Goal: Task Accomplishment & Management: Manage account settings

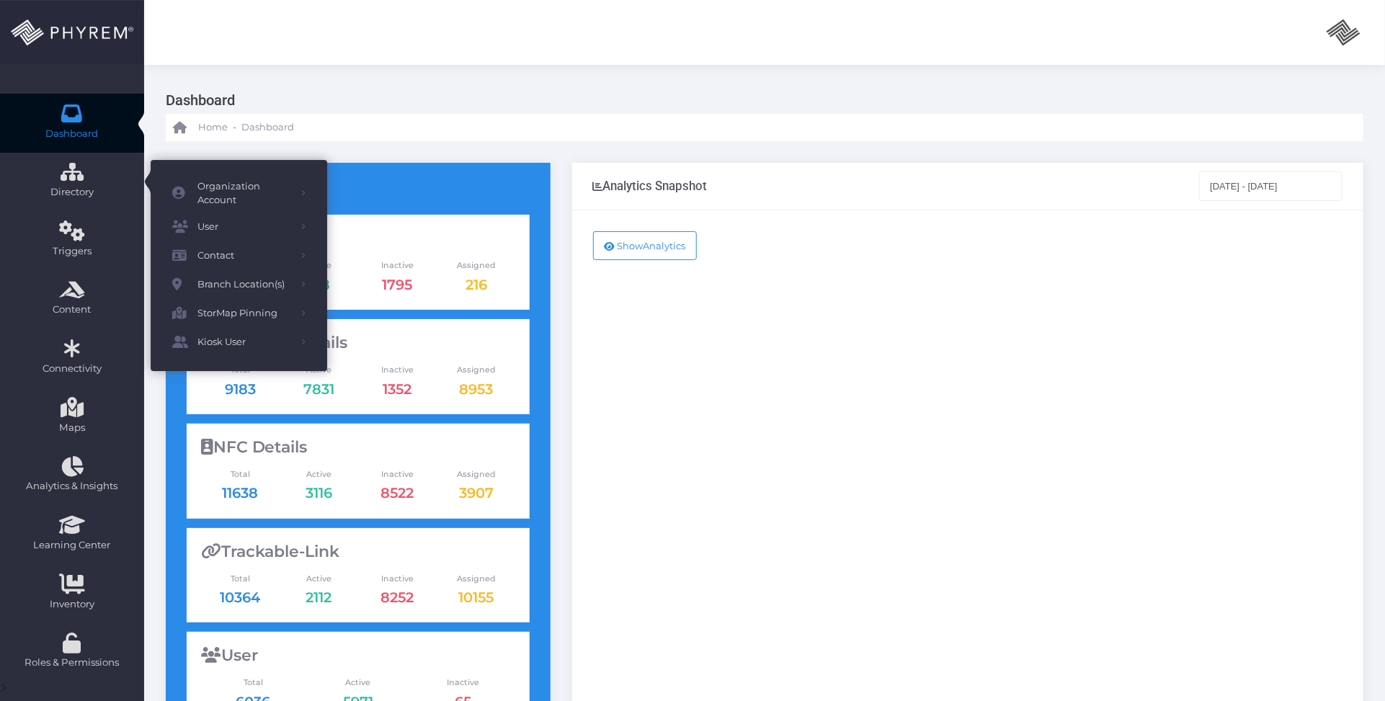
click at [71, 113] on icon at bounding box center [72, 113] width 25 height 0
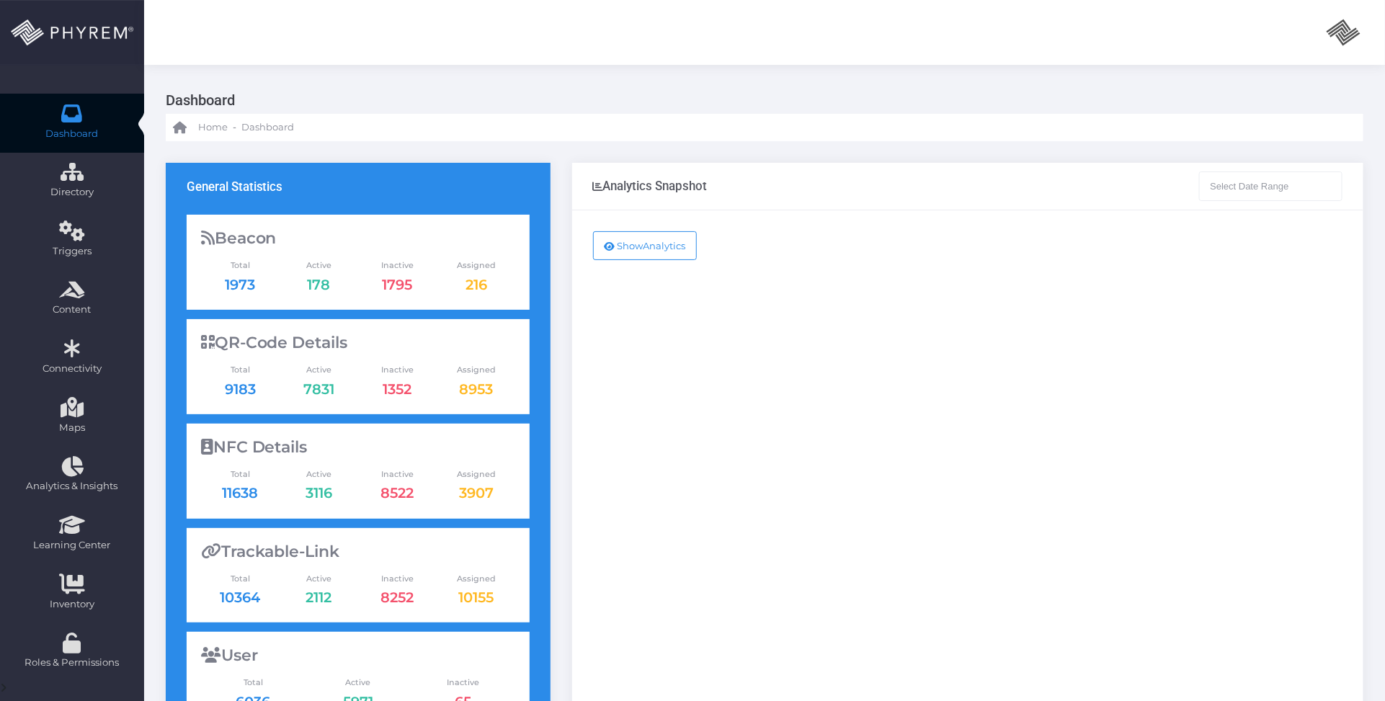
type input "[DATE] - [DATE]"
click at [800, 359] on div "Show Analytics" at bounding box center [967, 586] width 791 height 752
click at [792, 544] on div "Show Analytics" at bounding box center [967, 586] width 791 height 752
click at [769, 491] on div "Show Analytics" at bounding box center [967, 586] width 791 height 752
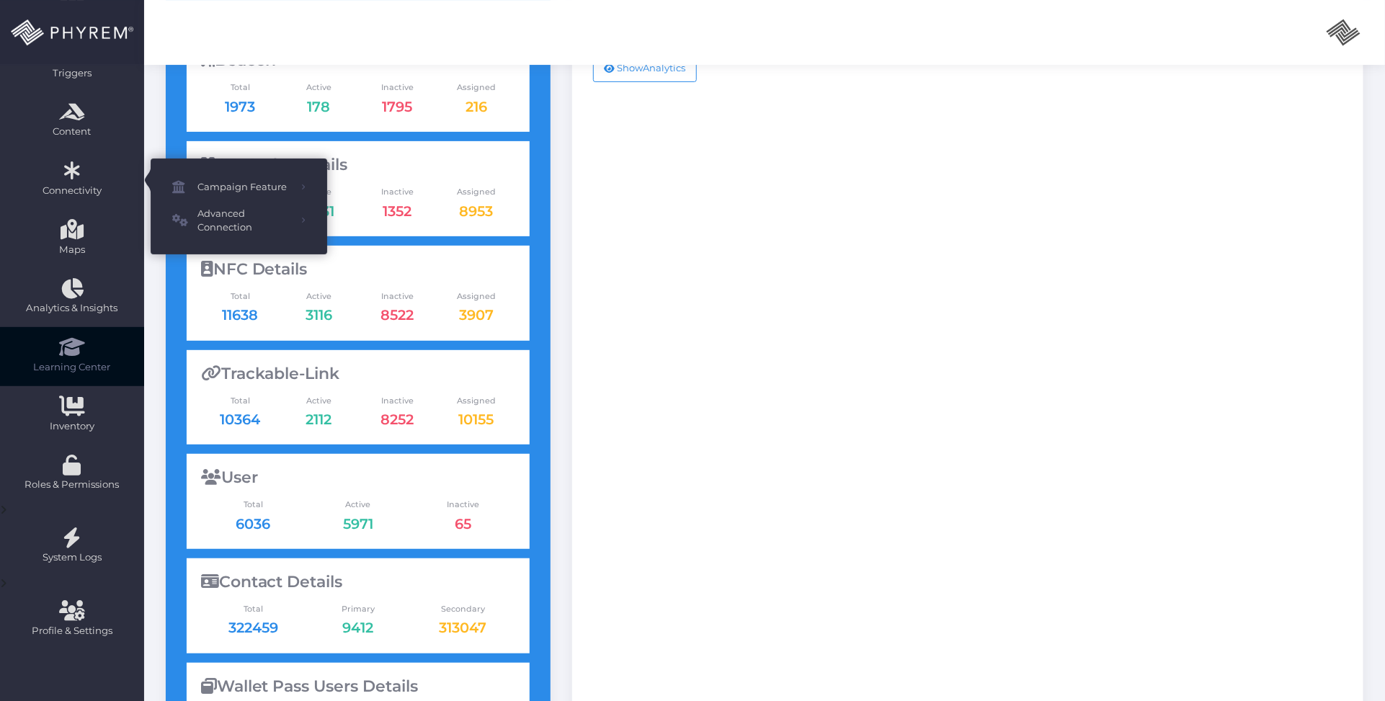
scroll to position [180, 0]
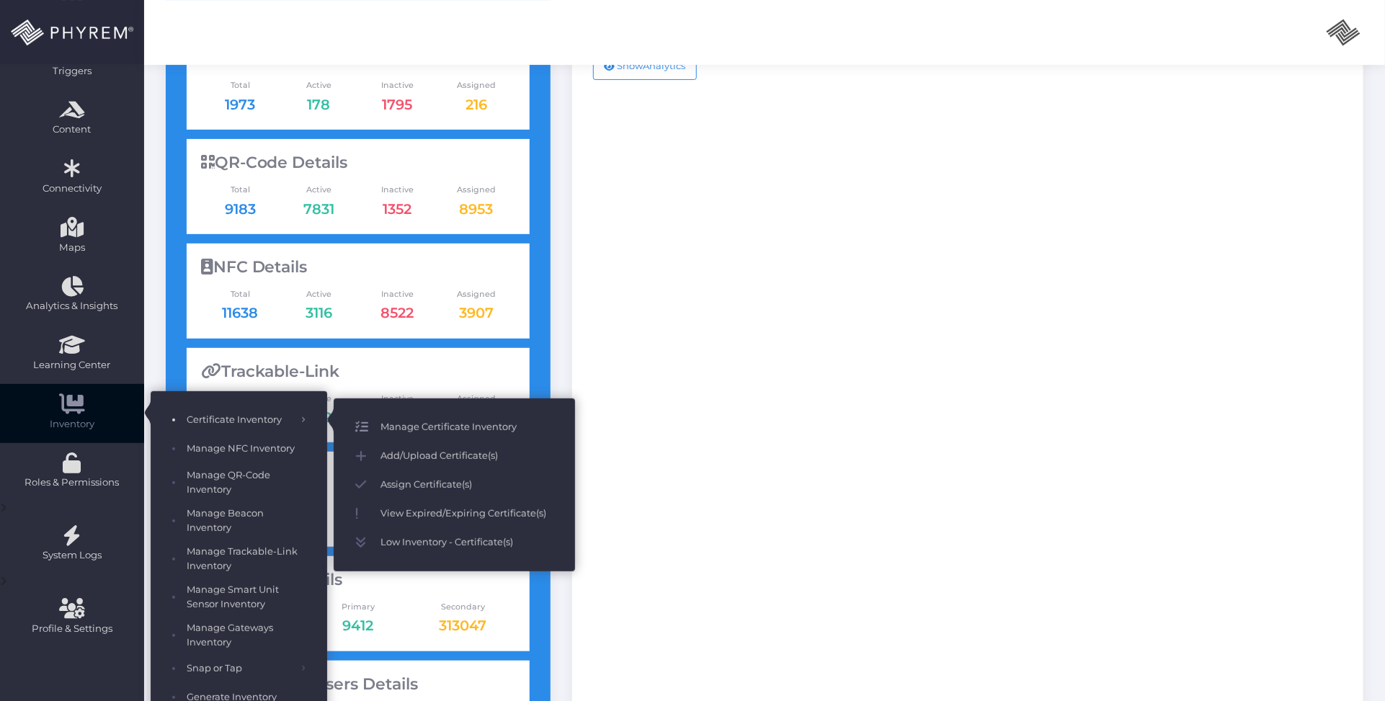
click at [418, 426] on span "Manage Certificate Inventory" at bounding box center [466, 427] width 173 height 19
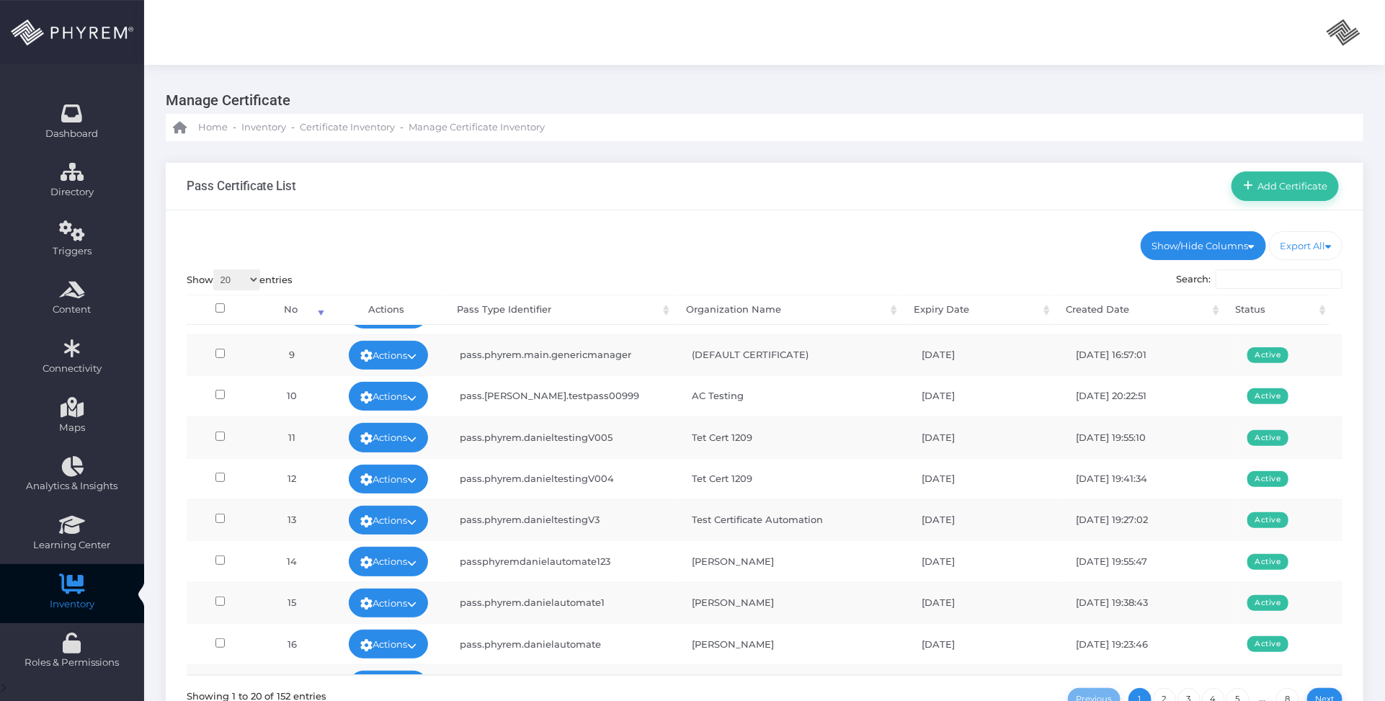
scroll to position [486, 0]
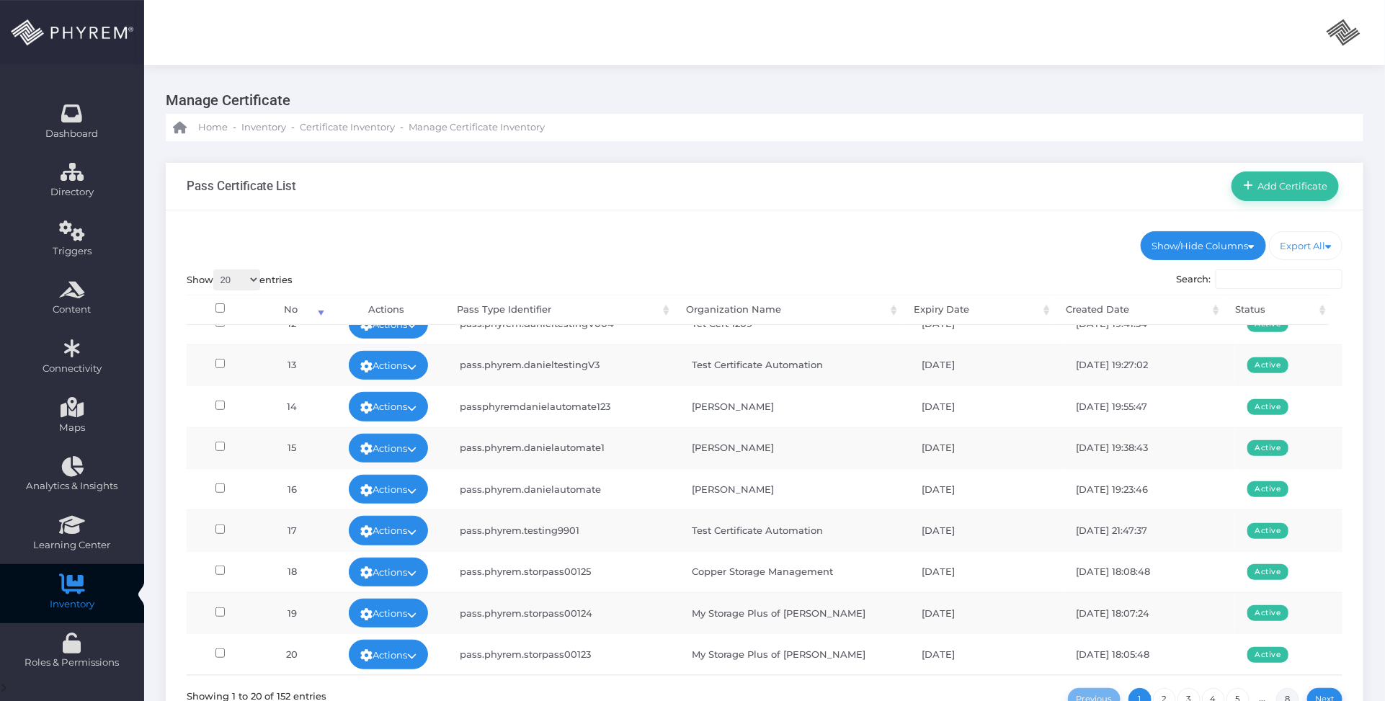
click at [1287, 697] on link "8" at bounding box center [1287, 699] width 23 height 23
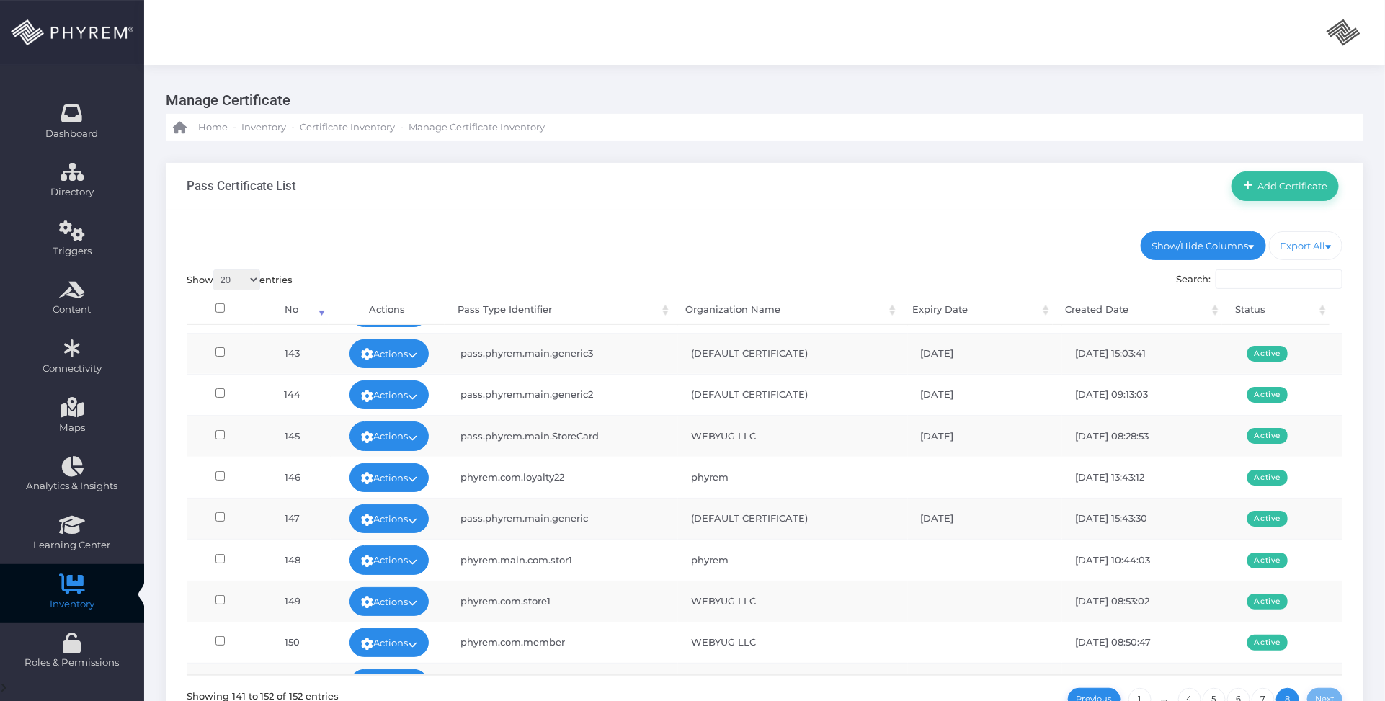
scroll to position [151, 0]
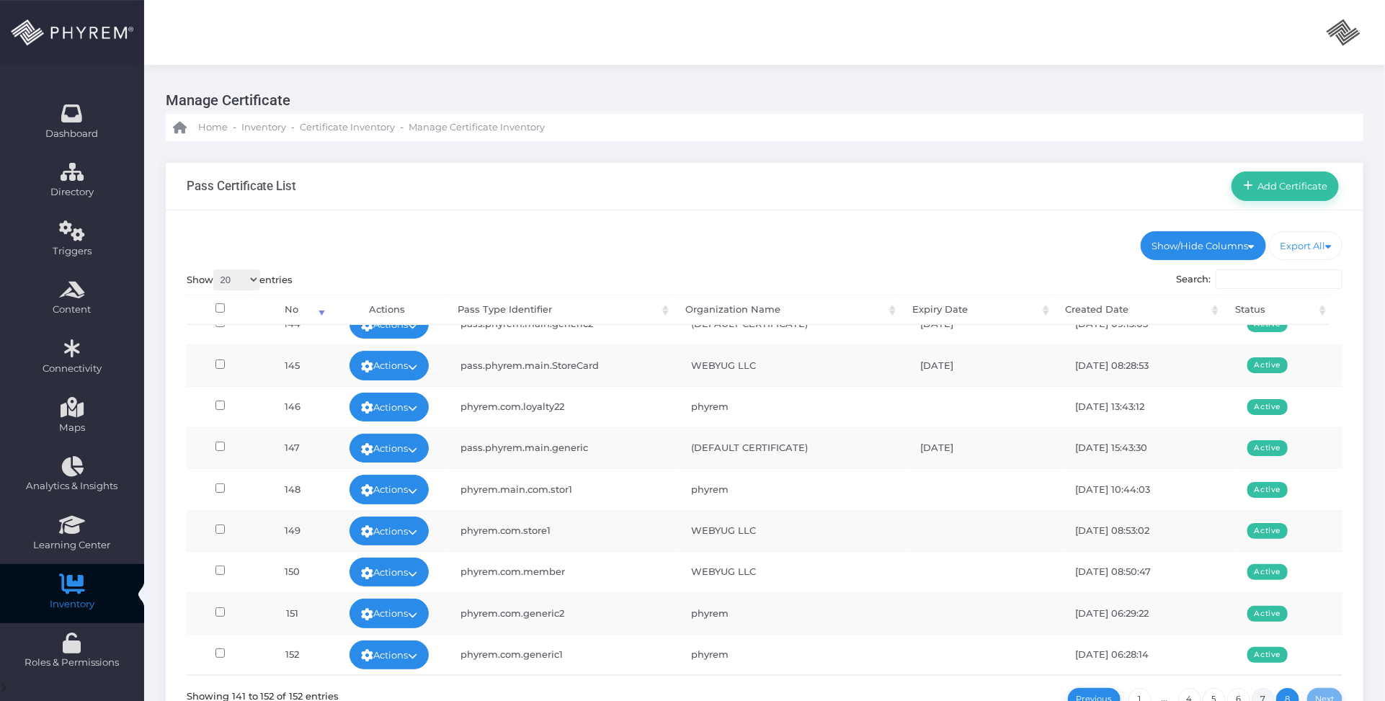
click at [1264, 697] on link "7" at bounding box center [1262, 699] width 23 height 23
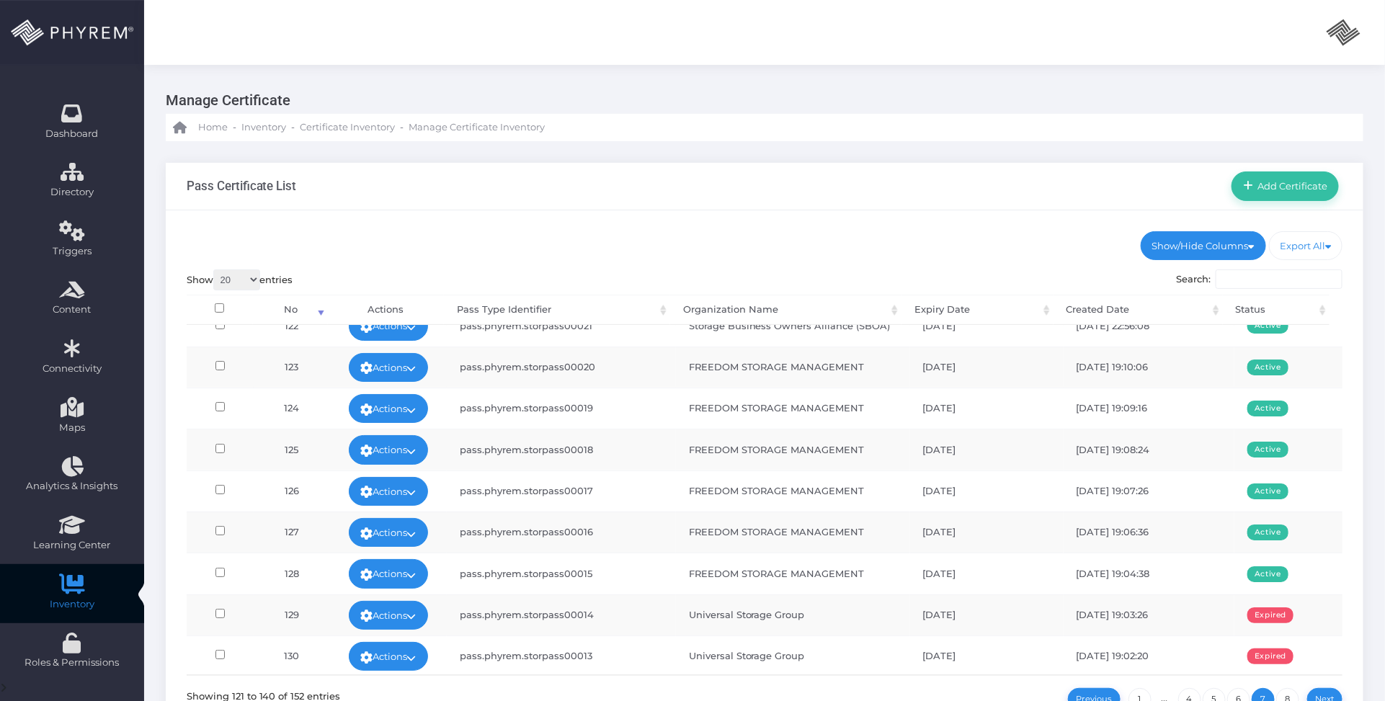
scroll to position [90, 0]
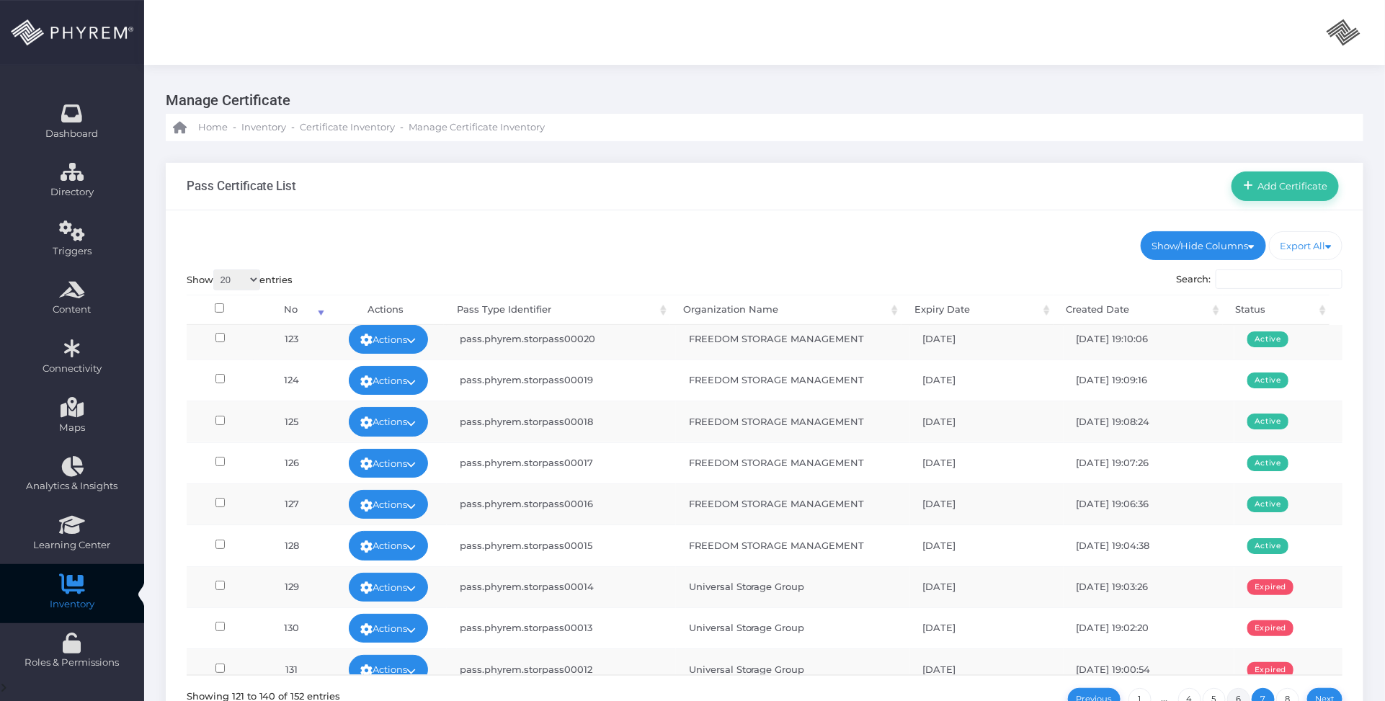
click at [1240, 696] on link "6" at bounding box center [1238, 699] width 23 height 23
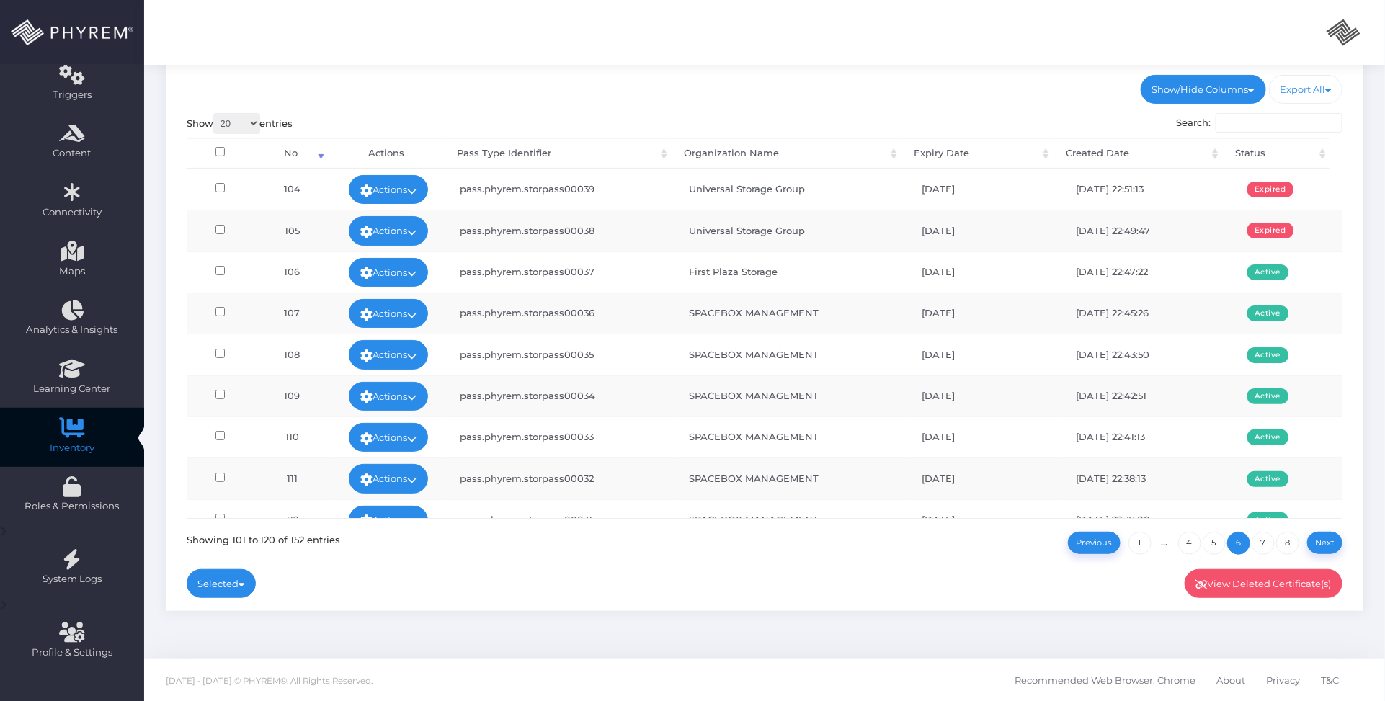
scroll to position [0, 0]
click at [1214, 544] on link "5" at bounding box center [1213, 543] width 23 height 23
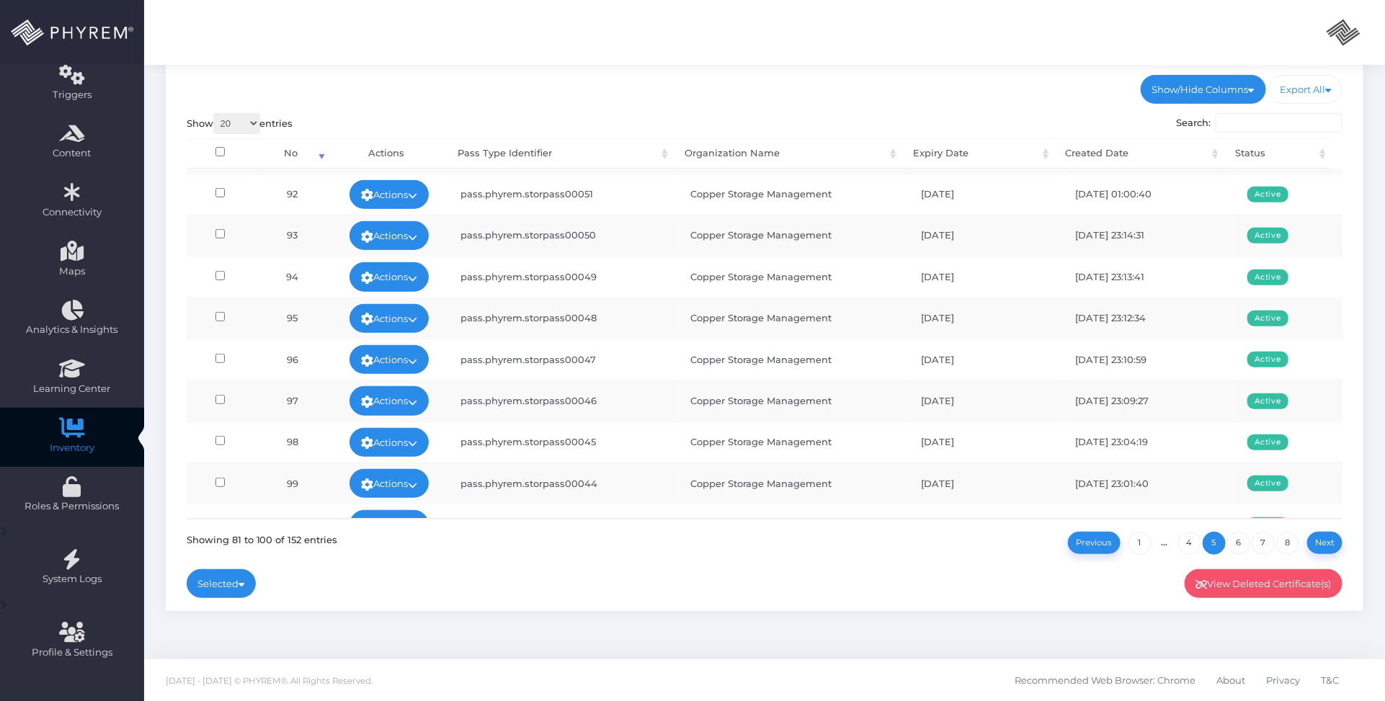
scroll to position [486, 0]
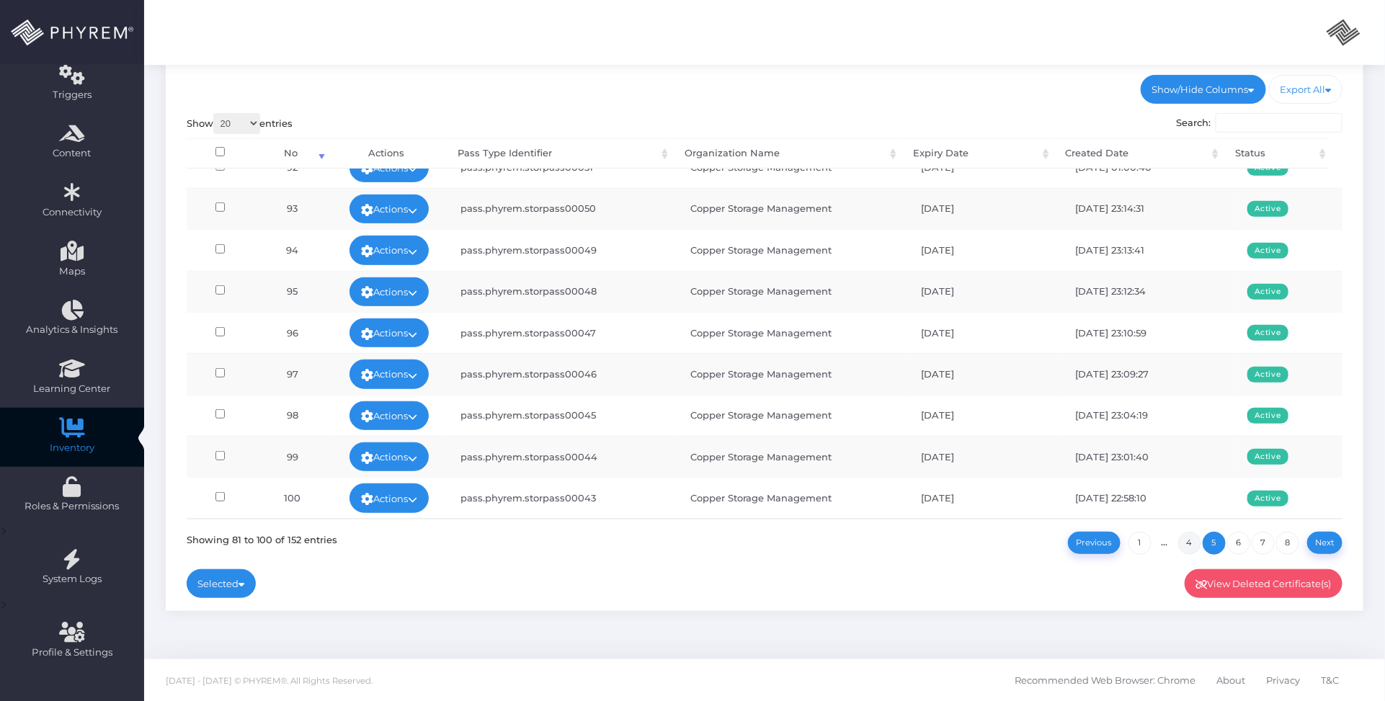
click at [1186, 544] on link "4" at bounding box center [1189, 543] width 23 height 23
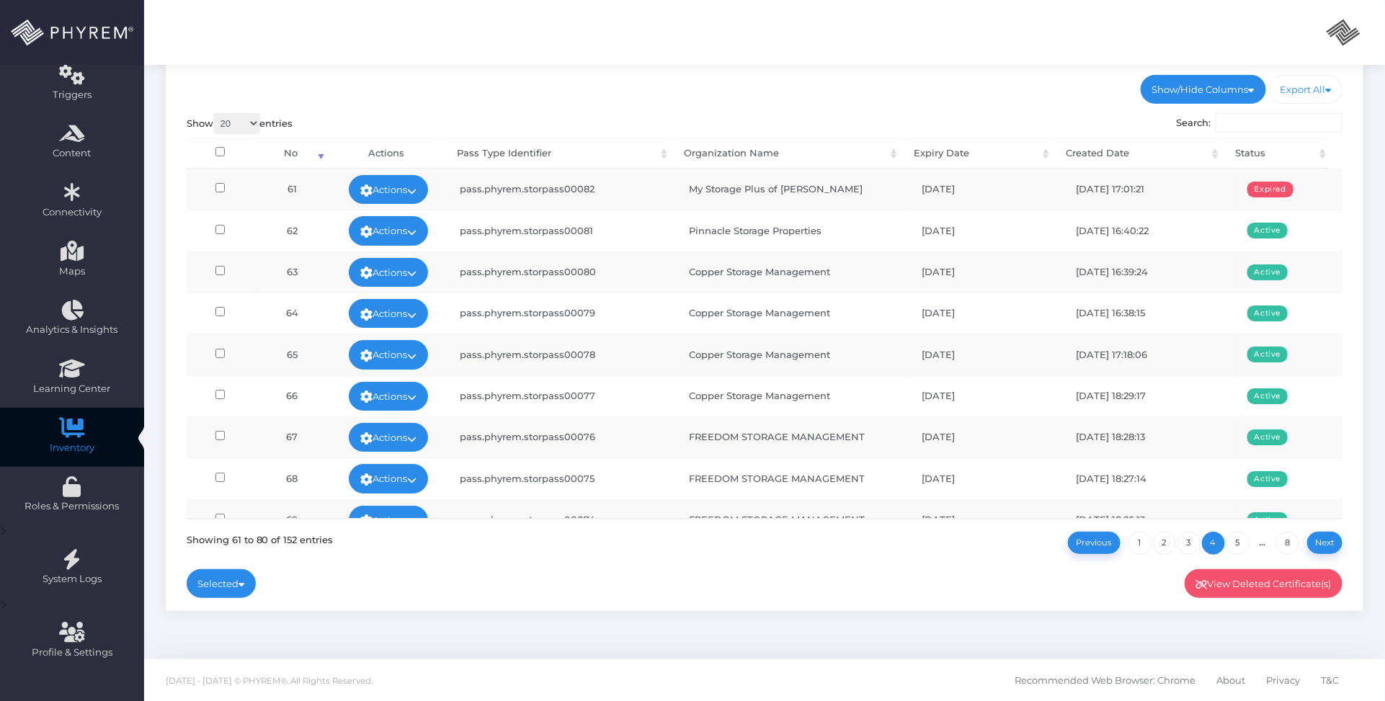
scroll to position [0, 0]
click at [1186, 541] on link "3" at bounding box center [1188, 543] width 23 height 23
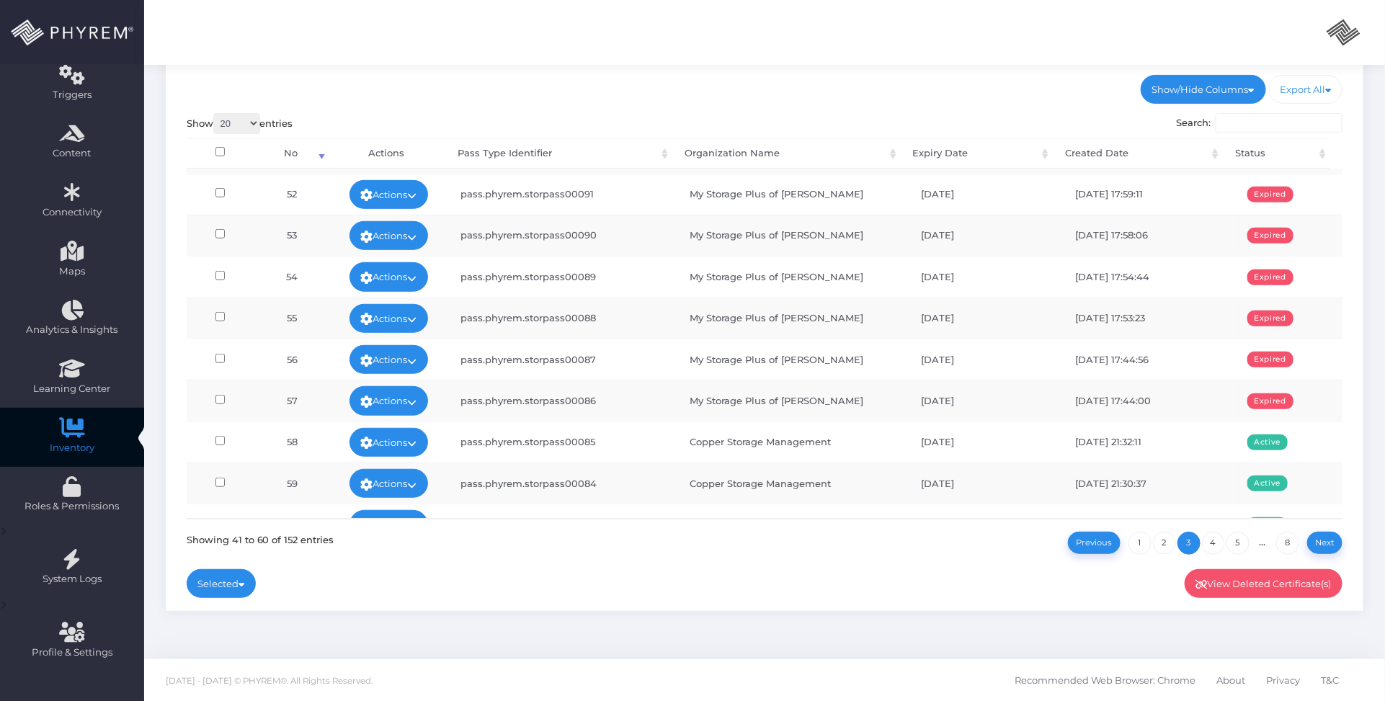
scroll to position [486, 0]
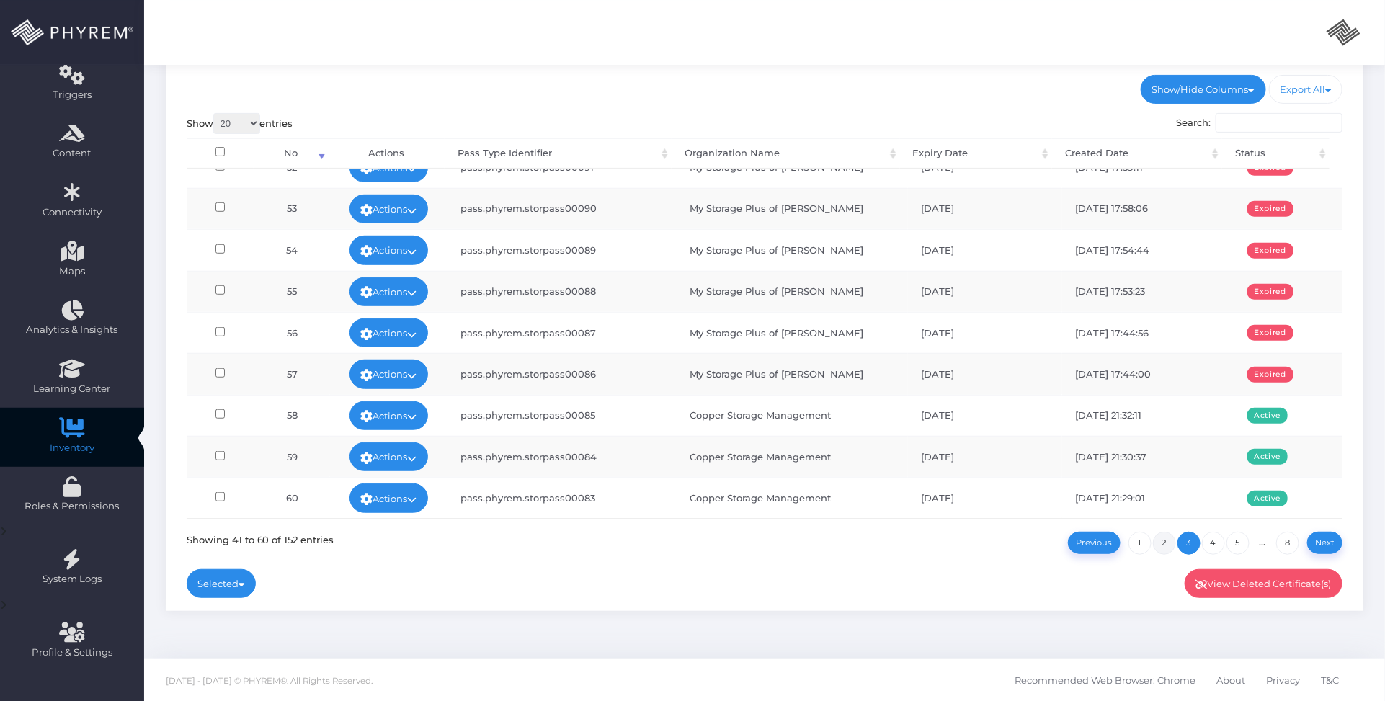
click at [1160, 540] on link "2" at bounding box center [1164, 543] width 23 height 23
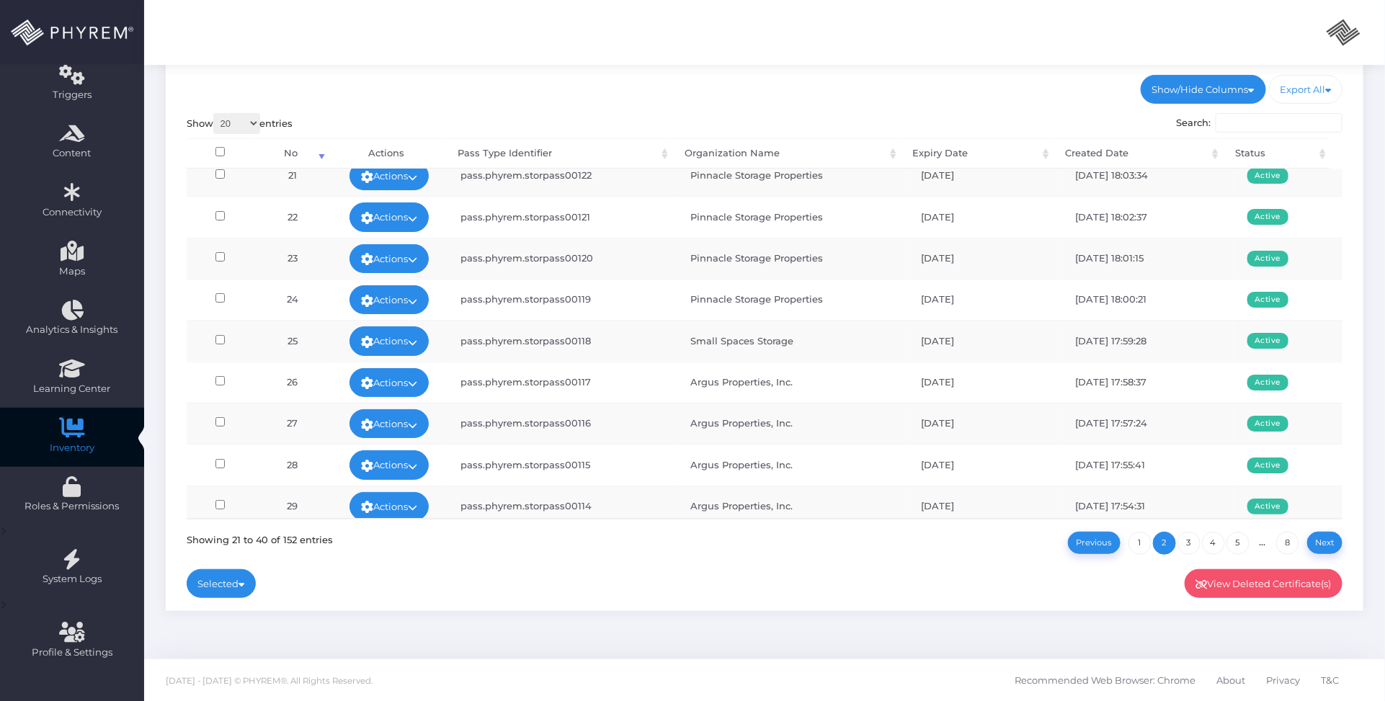
scroll to position [0, 0]
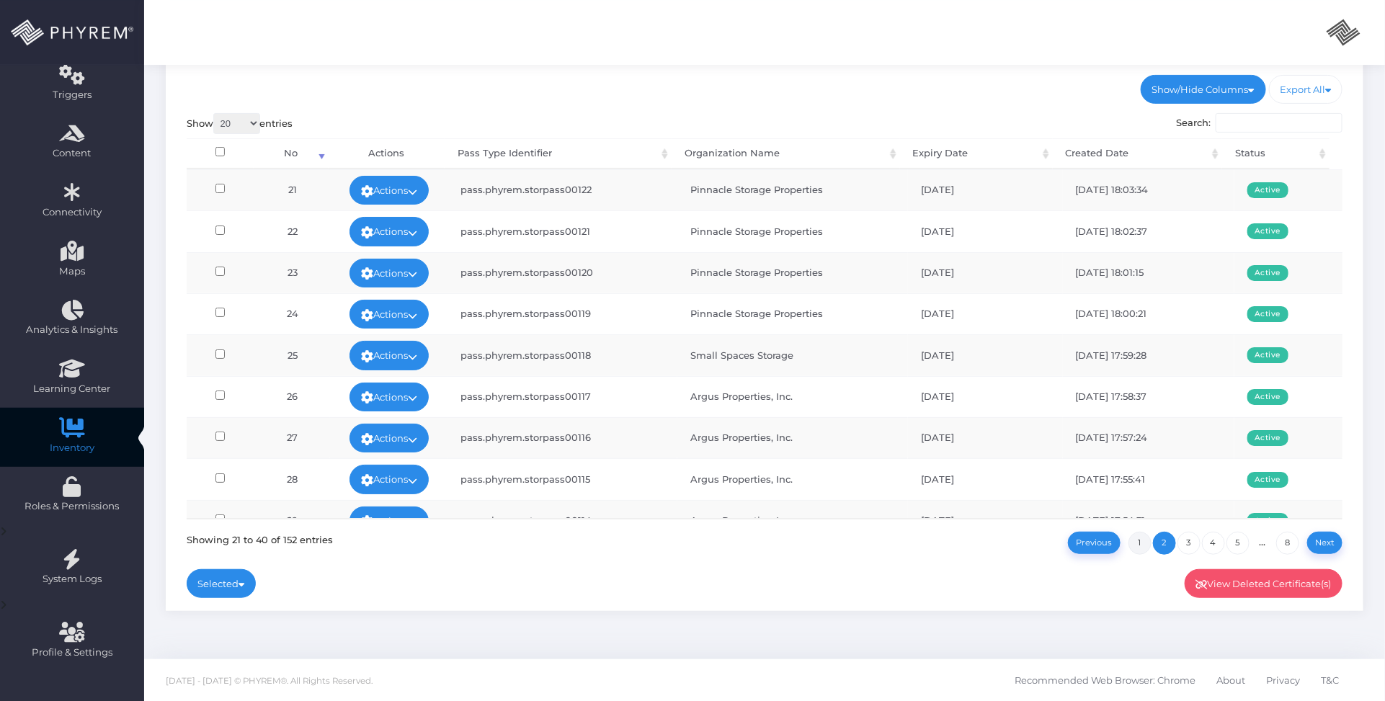
click at [1136, 545] on link "1" at bounding box center [1139, 543] width 23 height 23
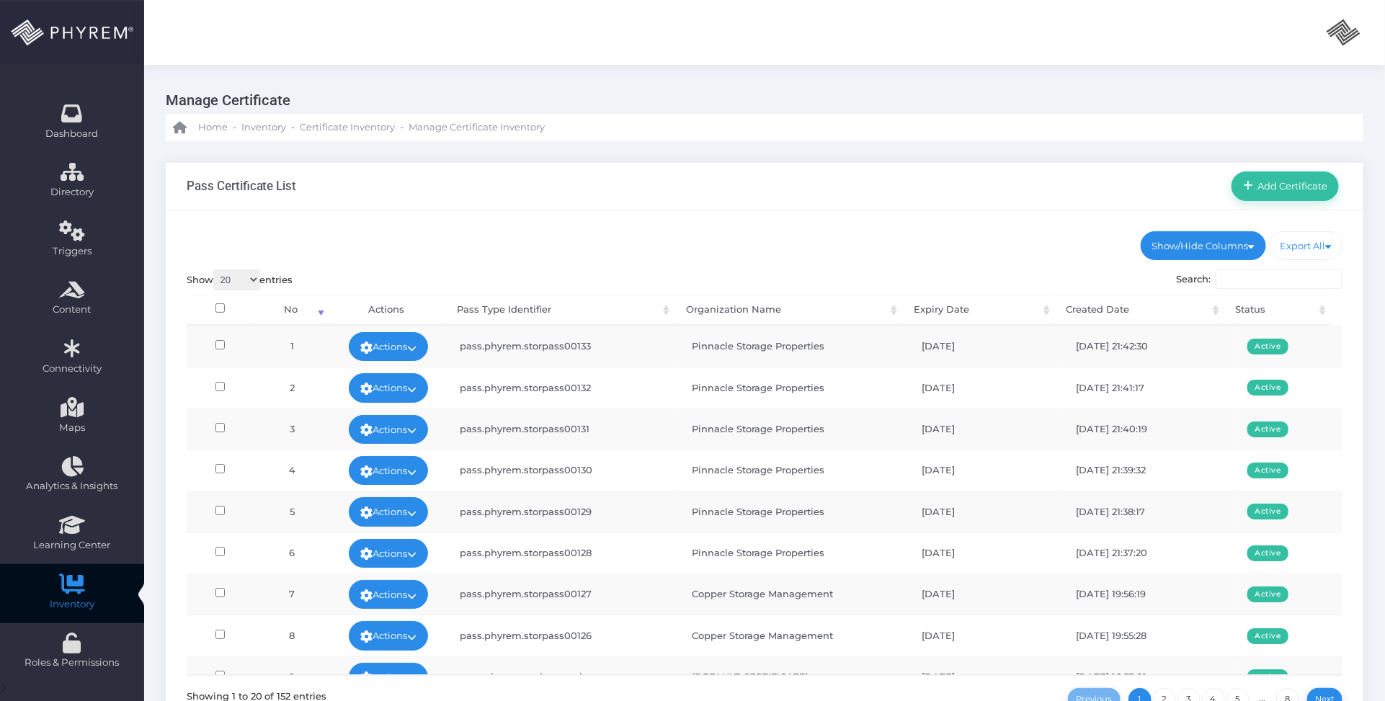
click at [931, 222] on div "Show/Hide Columns No Pass Type Identifier Organization Name" at bounding box center [764, 488] width 1197 height 557
click at [735, 181] on div "Pass Certificate List Add Certificate" at bounding box center [764, 187] width 1197 height 48
click at [683, 206] on div "Pass Certificate List Add Certificate" at bounding box center [764, 187] width 1197 height 48
click at [762, 213] on div "Show/Hide Columns No Pass Type Identifier Organization Name" at bounding box center [764, 488] width 1197 height 557
click at [819, 194] on div "Pass Certificate List Add Certificate" at bounding box center [764, 187] width 1197 height 48
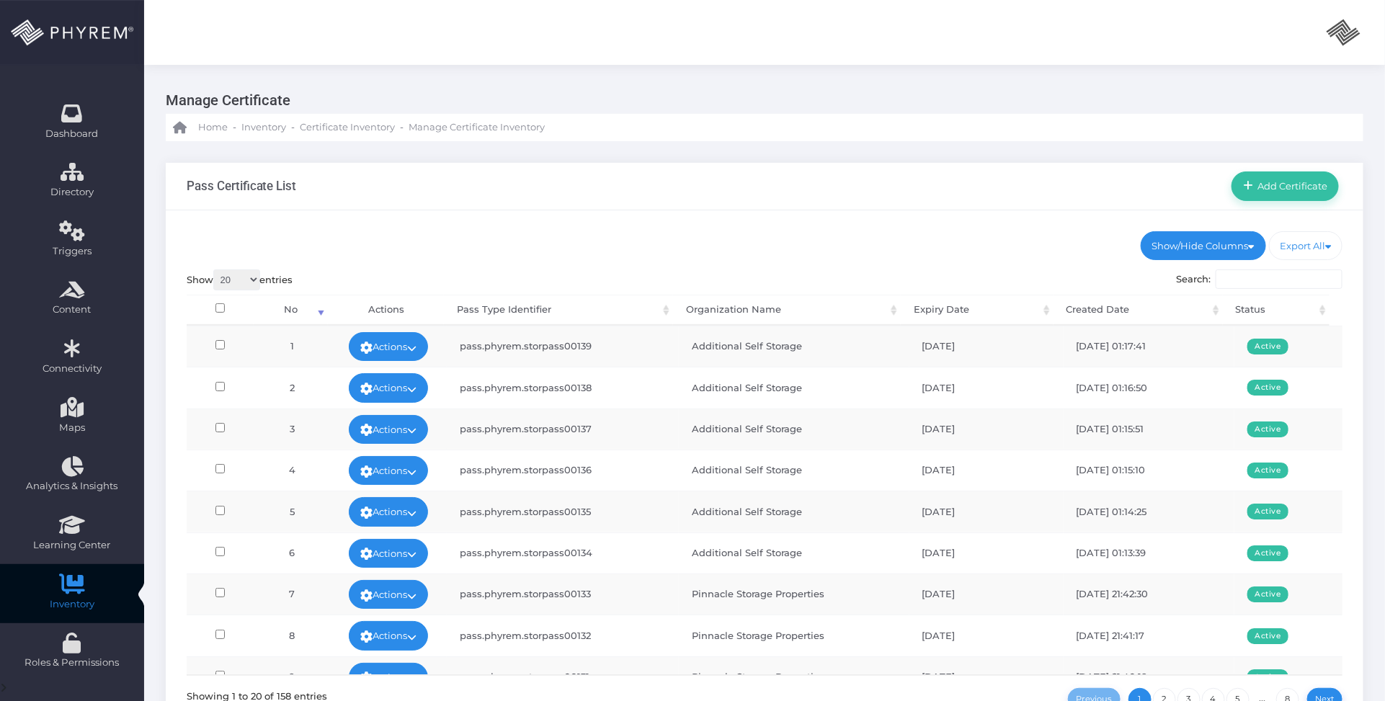
click at [900, 249] on div "Show/Hide Columns No Pass Type Identifier Organization Name" at bounding box center [764, 488] width 1197 height 557
click at [78, 113] on icon at bounding box center [72, 113] width 25 height 0
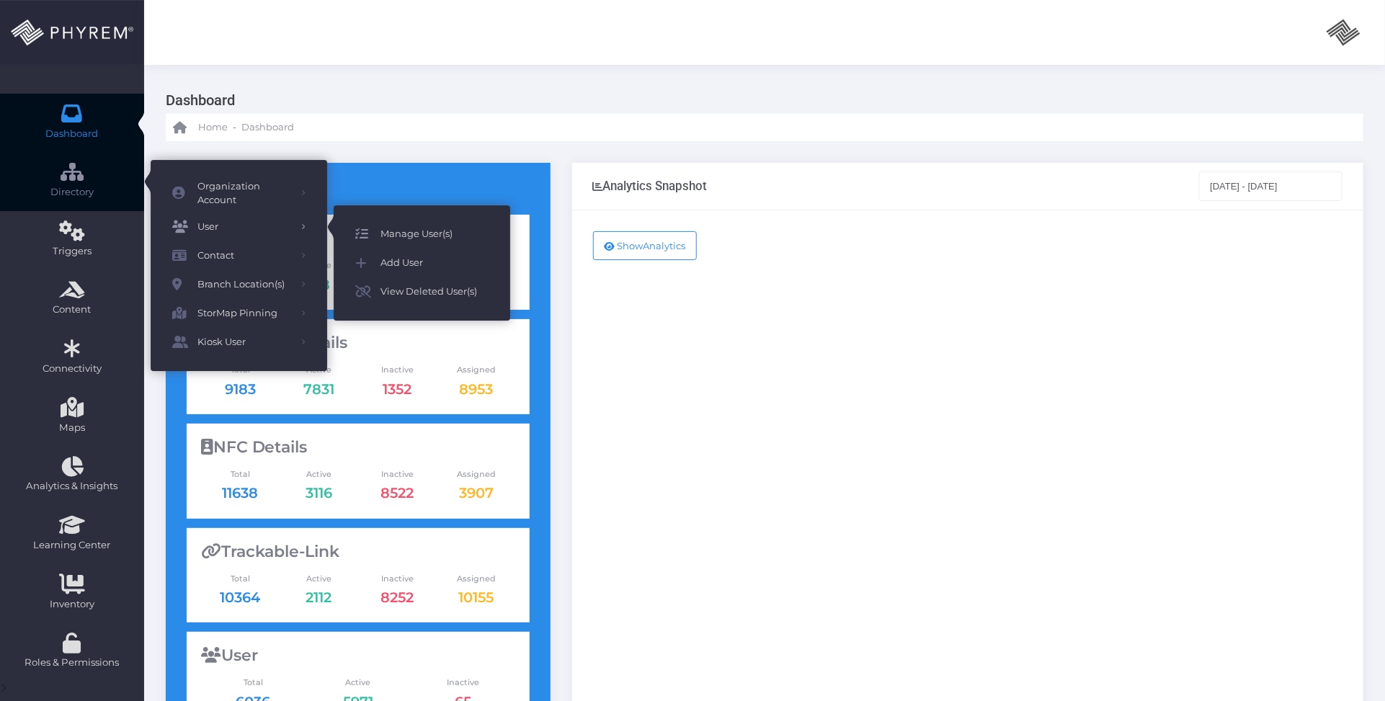
click at [434, 236] on span "Manage User(s)" at bounding box center [434, 234] width 108 height 19
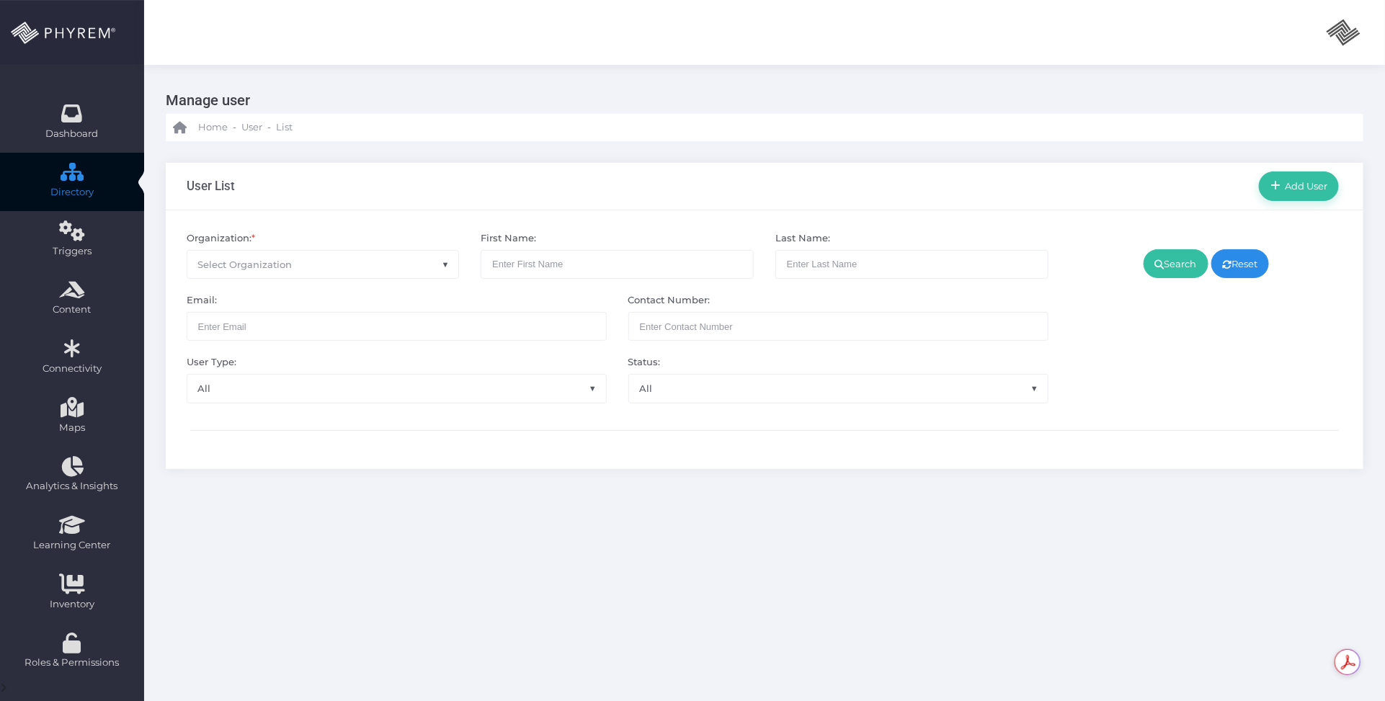
click at [372, 264] on span "Select Organization" at bounding box center [323, 264] width 272 height 27
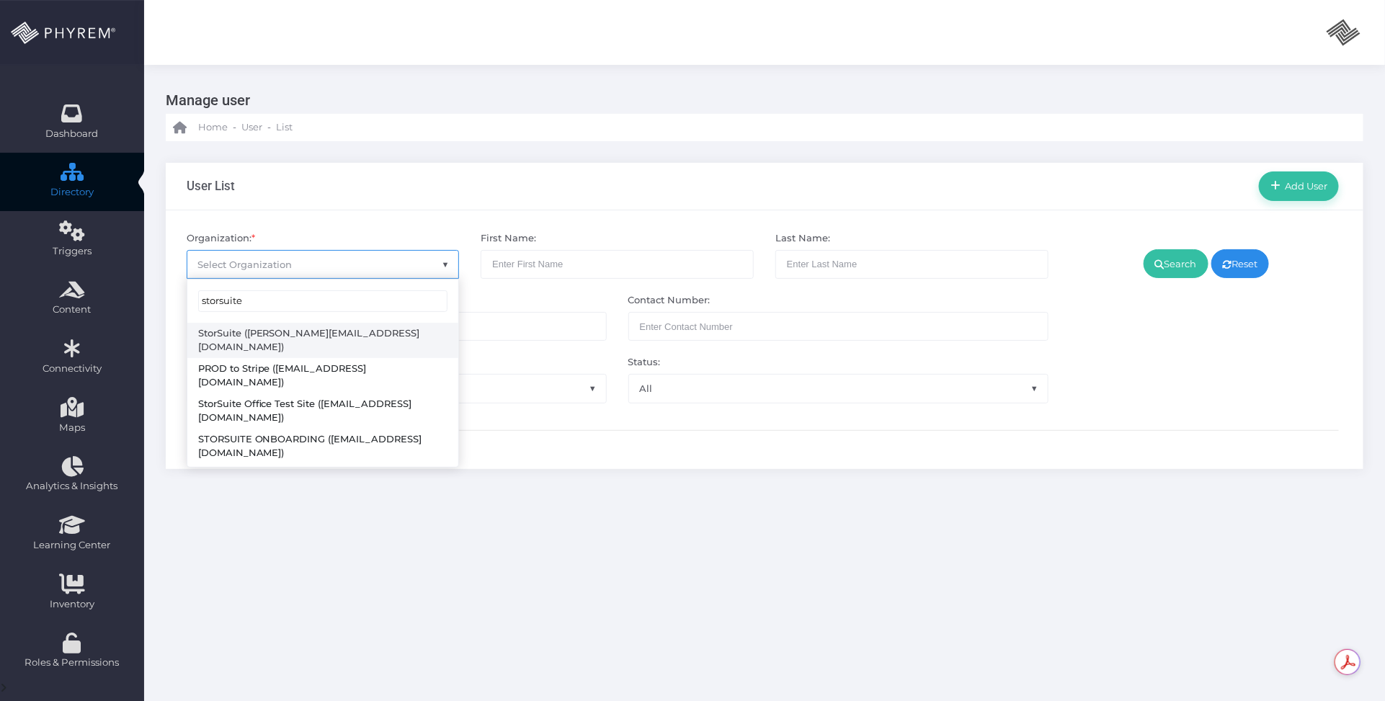
type input "storsuite"
select select "4794"
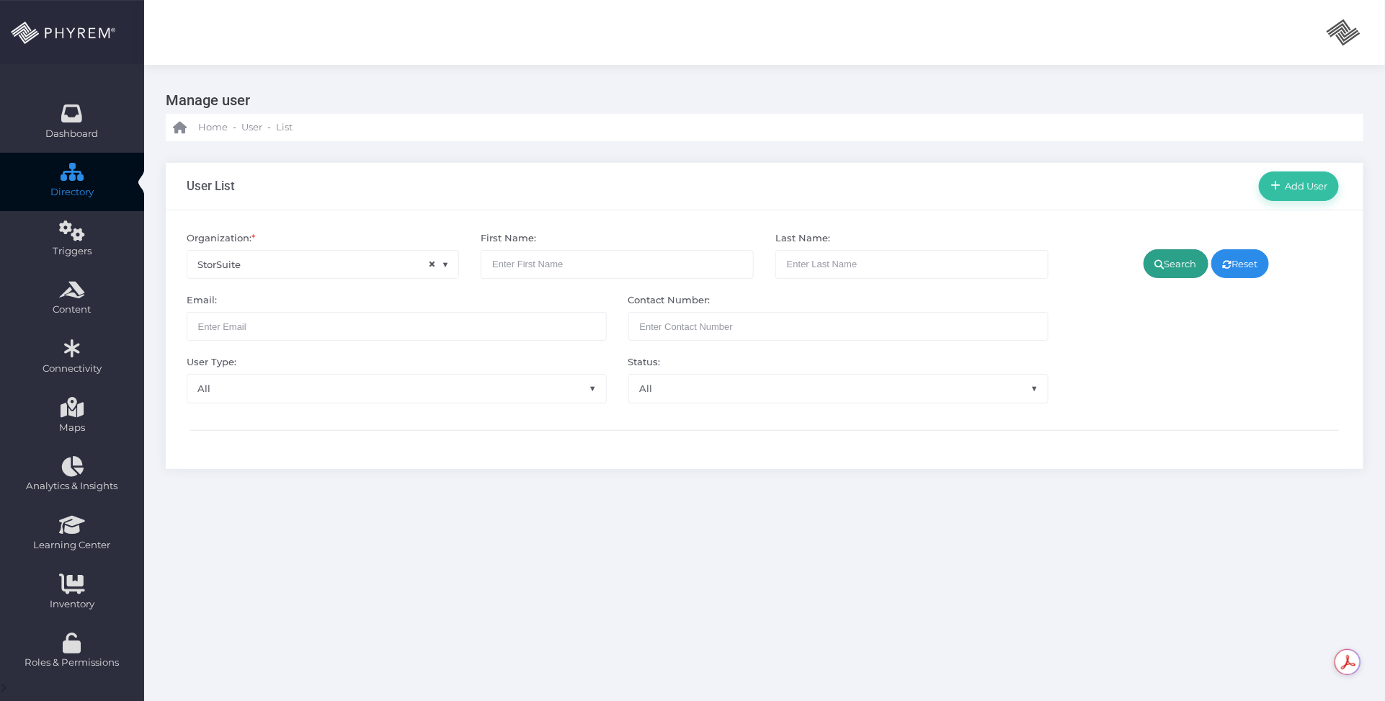
click at [1166, 260] on link "Search" at bounding box center [1175, 263] width 65 height 29
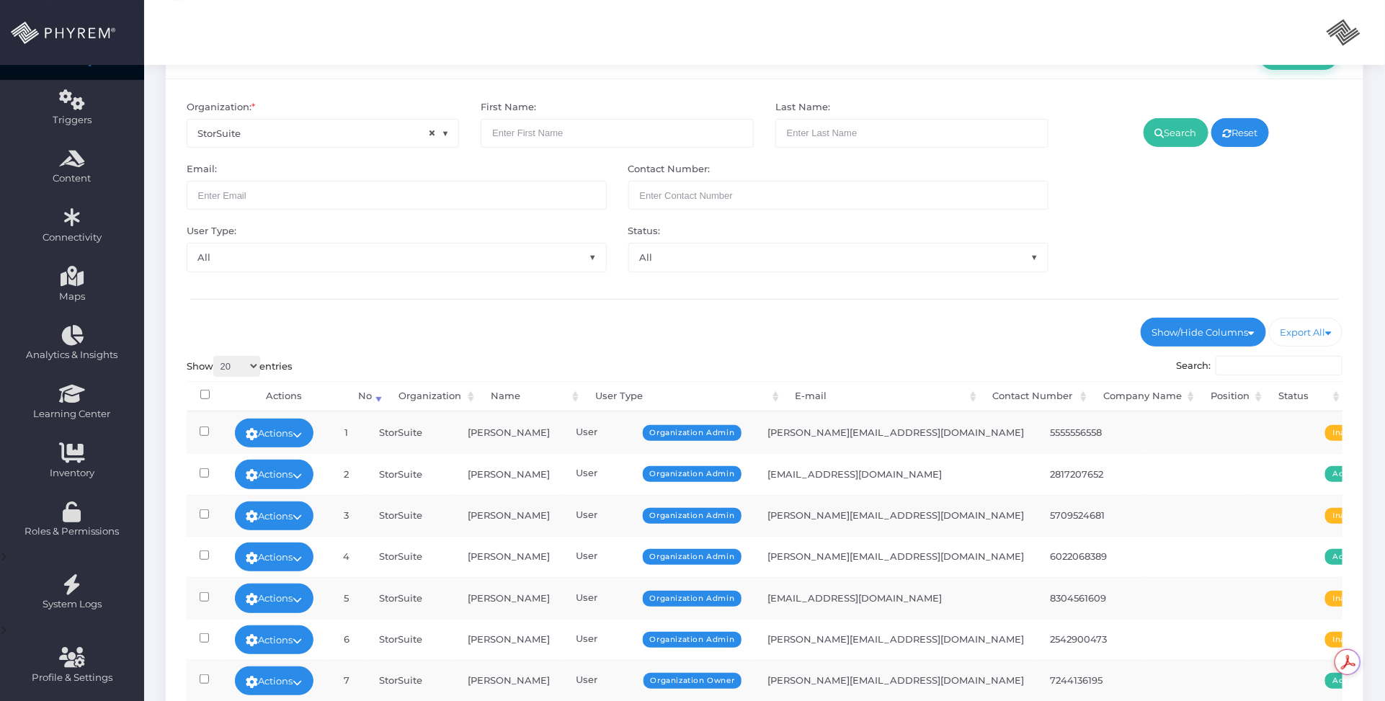
scroll to position [292, 0]
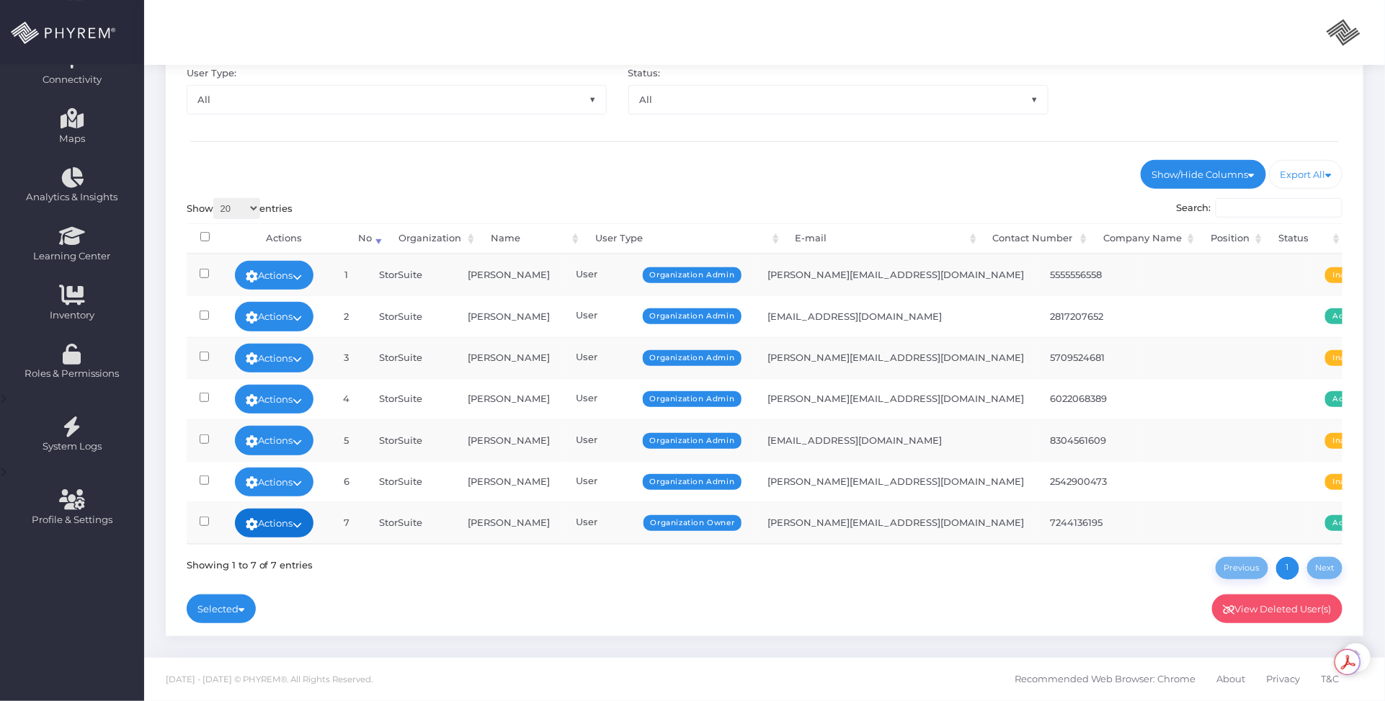
click at [303, 523] on link "Actions" at bounding box center [274, 523] width 79 height 29
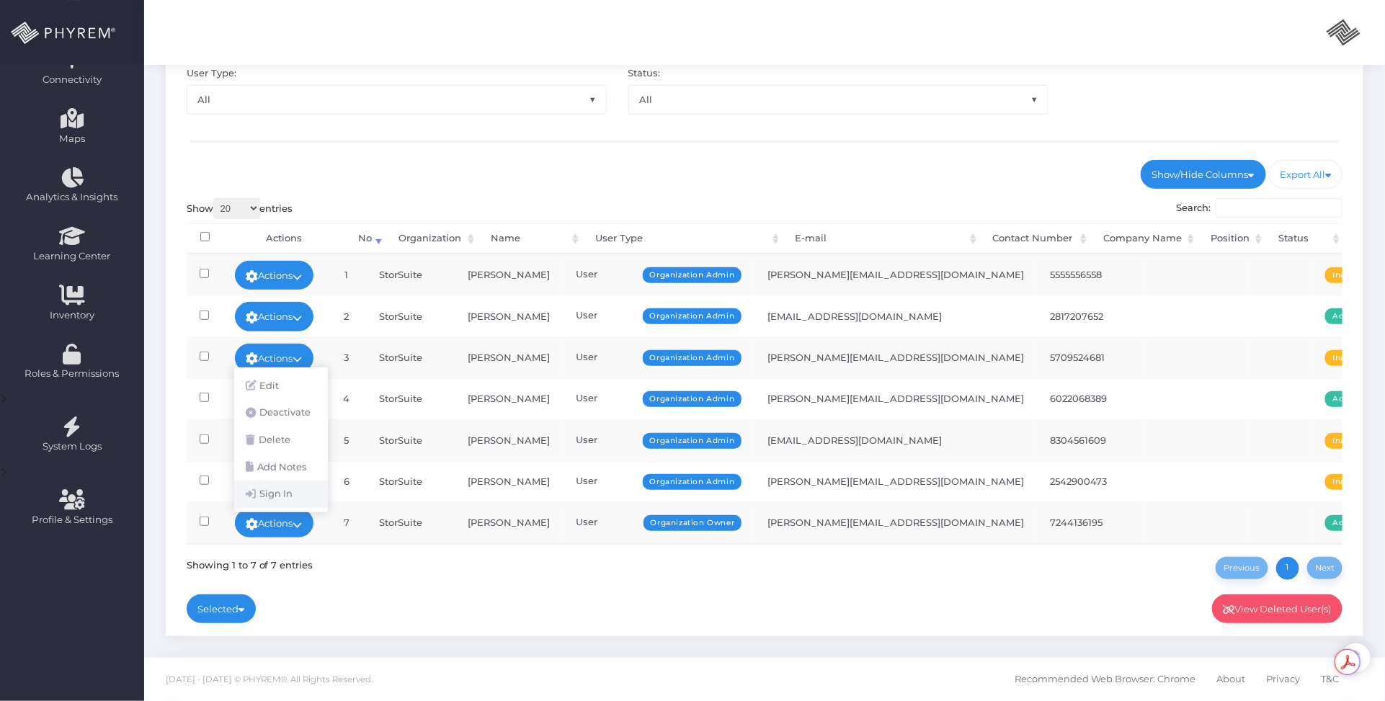
click at [292, 485] on link "Sign In" at bounding box center [281, 493] width 94 height 27
